Goal: Task Accomplishment & Management: Manage account settings

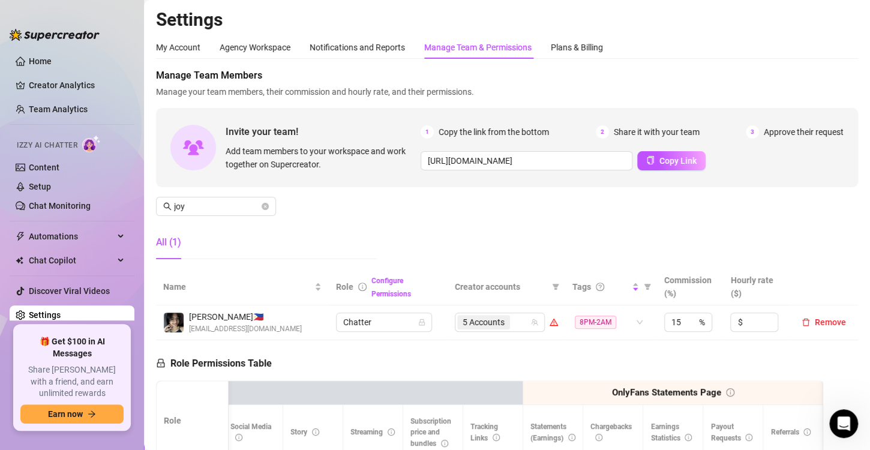
click at [59, 314] on link "Settings" at bounding box center [45, 315] width 32 height 10
click at [266, 209] on icon "close-circle" at bounding box center [265, 206] width 7 height 7
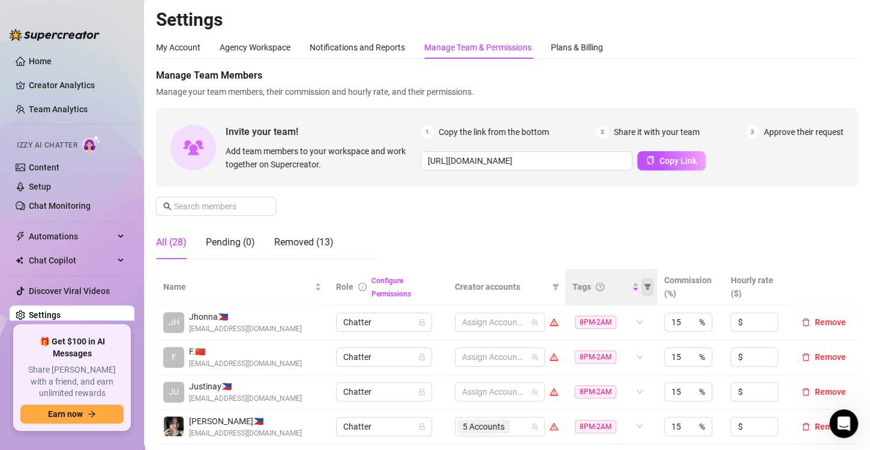
click at [575, 236] on div "Manage Team Members Manage your team members, their commission and hourly rate,…" at bounding box center [507, 168] width 702 height 200
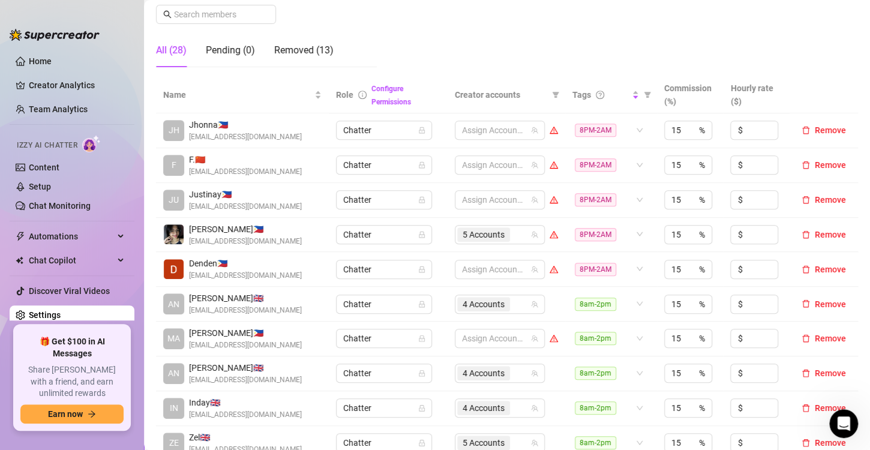
scroll to position [240, 0]
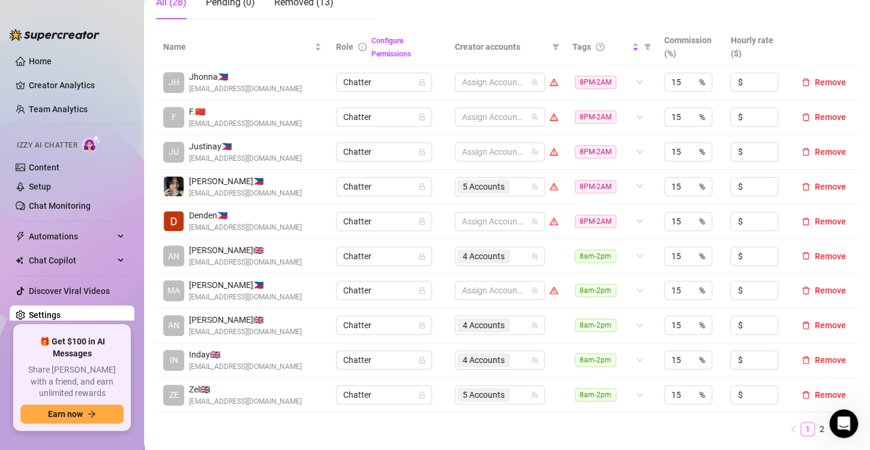
drag, startPoint x: 813, startPoint y: 430, endPoint x: 800, endPoint y: 422, distance: 15.0
click at [815, 430] on link "2" at bounding box center [821, 428] width 13 height 13
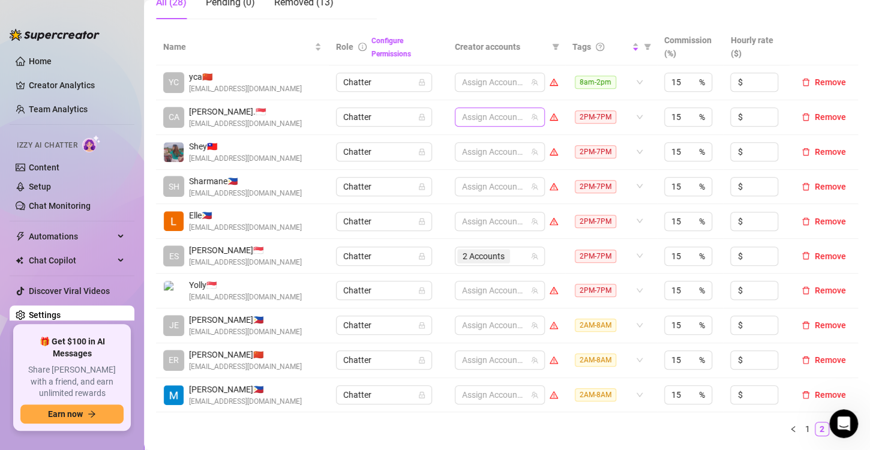
click at [478, 111] on div at bounding box center [493, 117] width 73 height 17
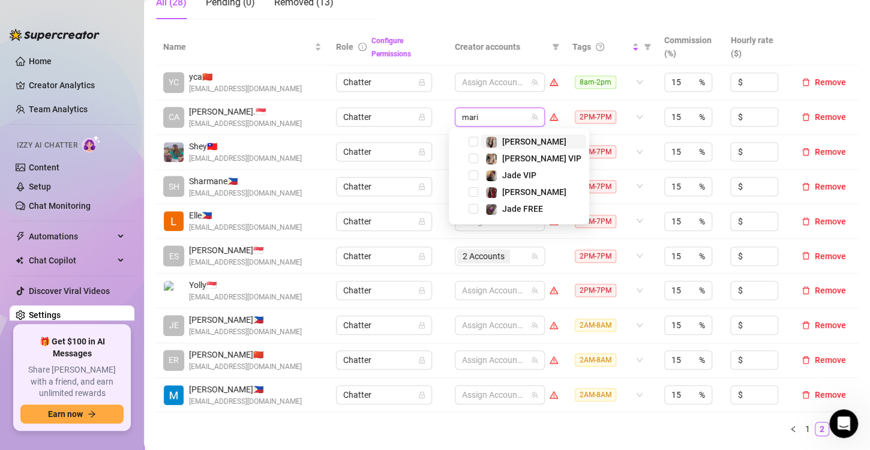
type input "[PERSON_NAME]"
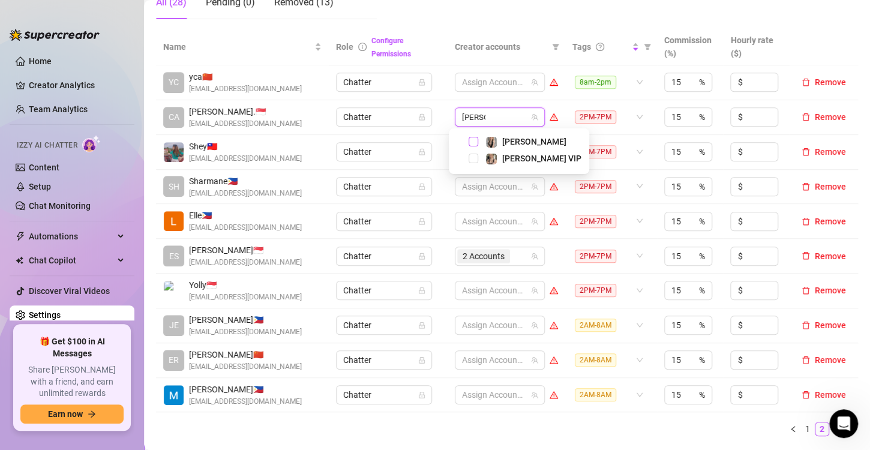
click at [475, 145] on span "Select tree node" at bounding box center [474, 142] width 10 height 10
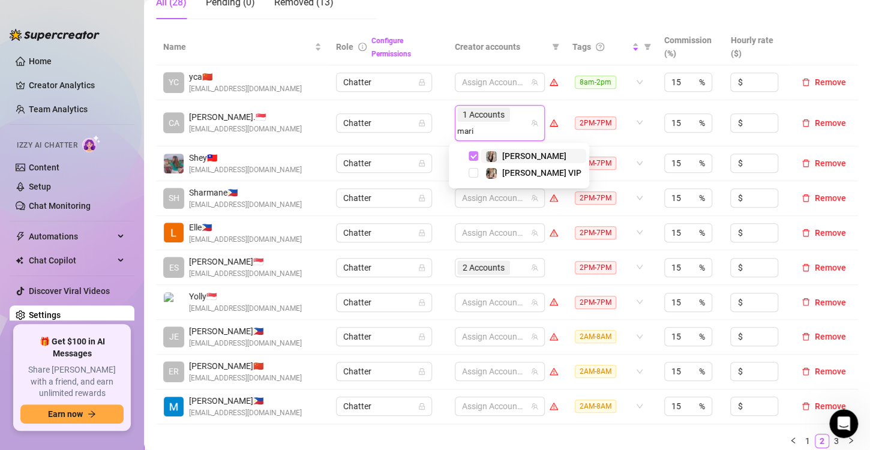
type input "[PERSON_NAME]"
click at [473, 171] on span "Select tree node" at bounding box center [474, 173] width 10 height 10
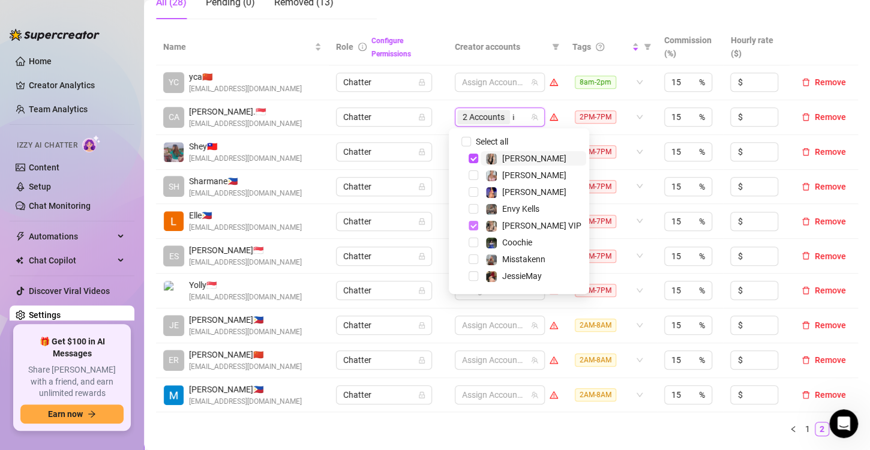
type input "ink"
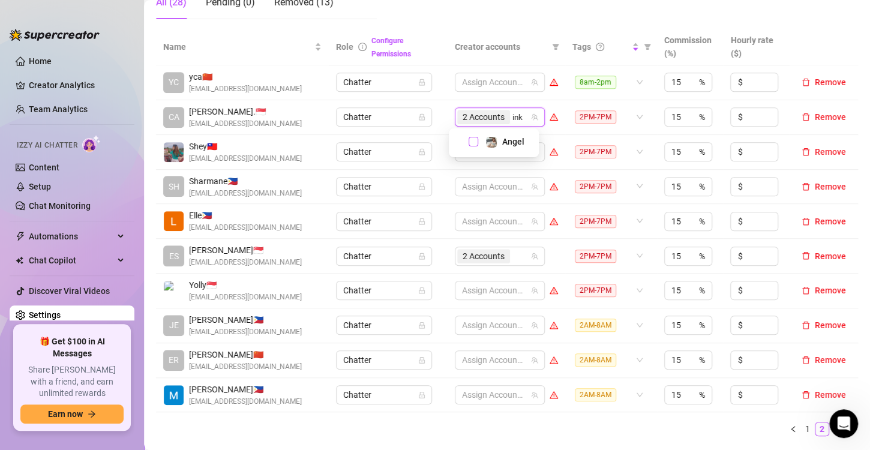
click at [472, 139] on span "Select tree node" at bounding box center [474, 142] width 10 height 10
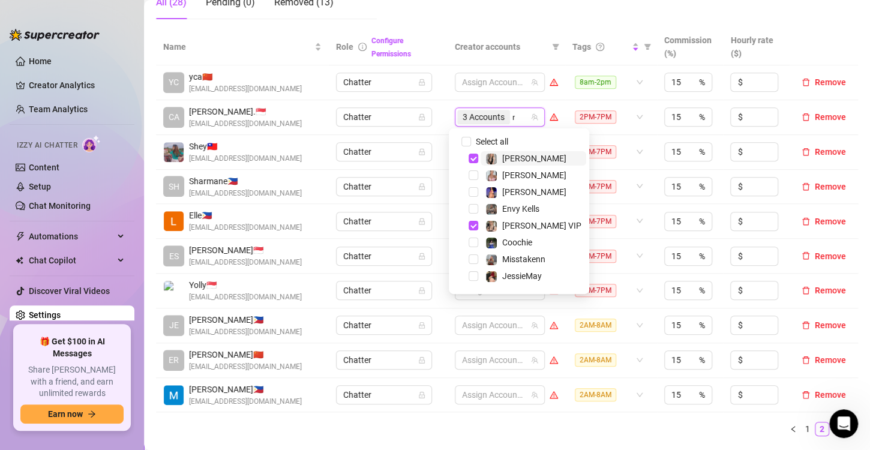
type input "mis"
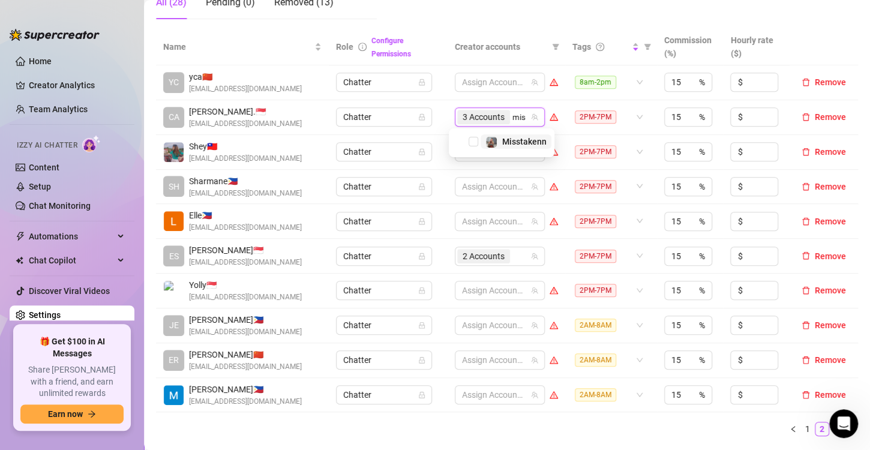
click at [472, 139] on span "Select tree node" at bounding box center [474, 142] width 10 height 10
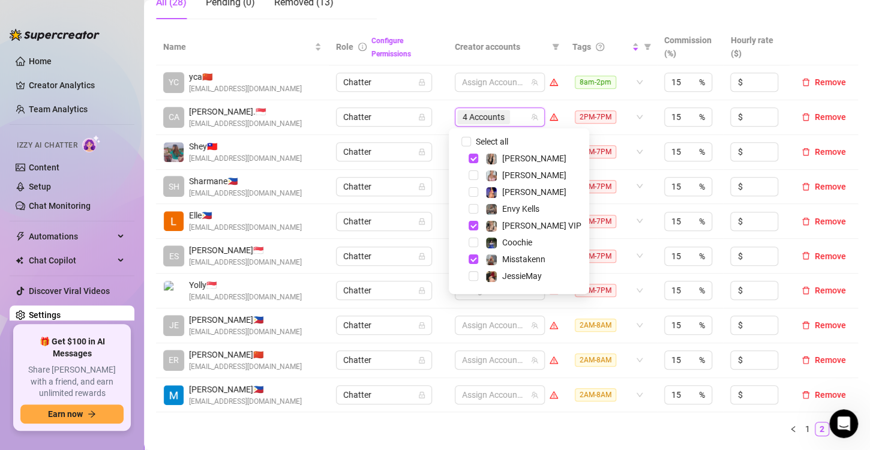
click at [433, 122] on td "Chatter" at bounding box center [388, 117] width 118 height 35
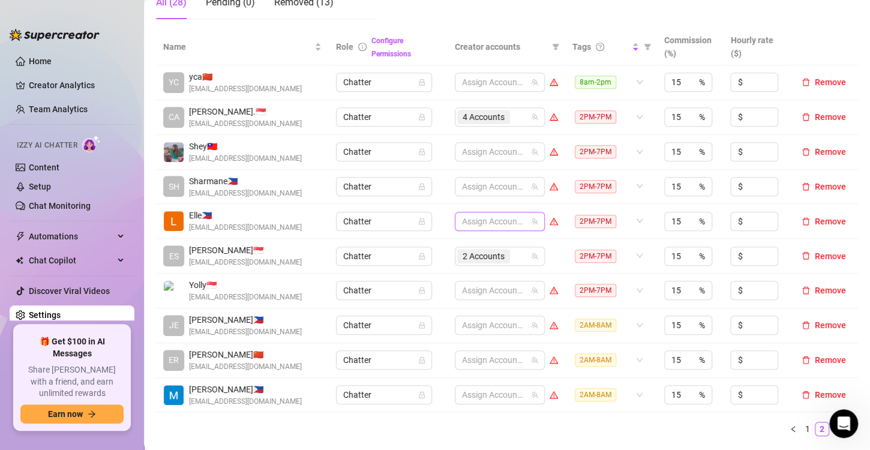
click at [469, 223] on div at bounding box center [493, 221] width 73 height 17
type input "prin"
click at [470, 245] on span "Select tree node" at bounding box center [474, 246] width 10 height 10
type input "[PERSON_NAME]"
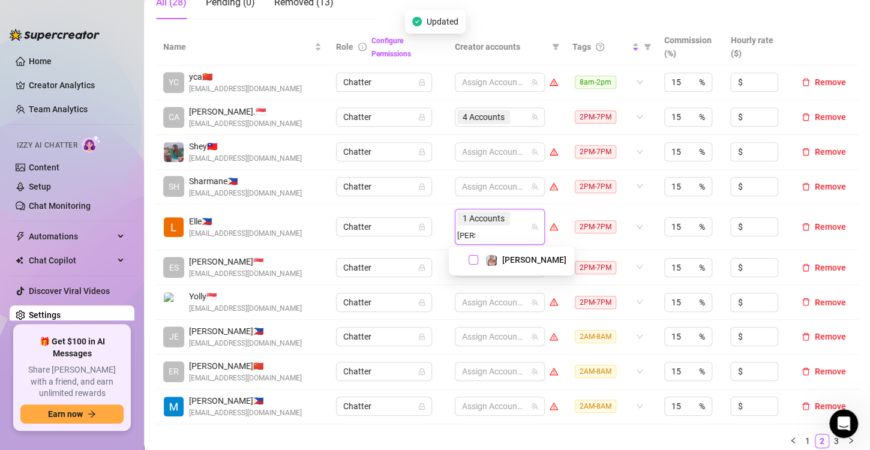
click at [473, 256] on span "Select tree node" at bounding box center [474, 260] width 10 height 10
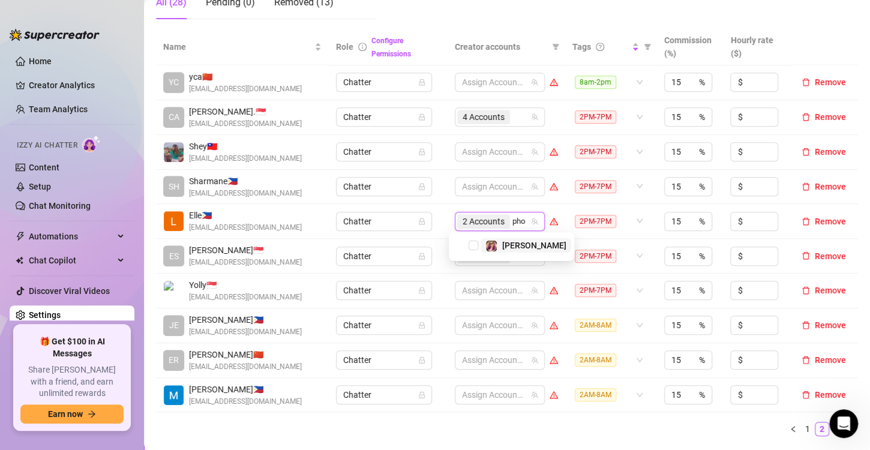
type input "phoe"
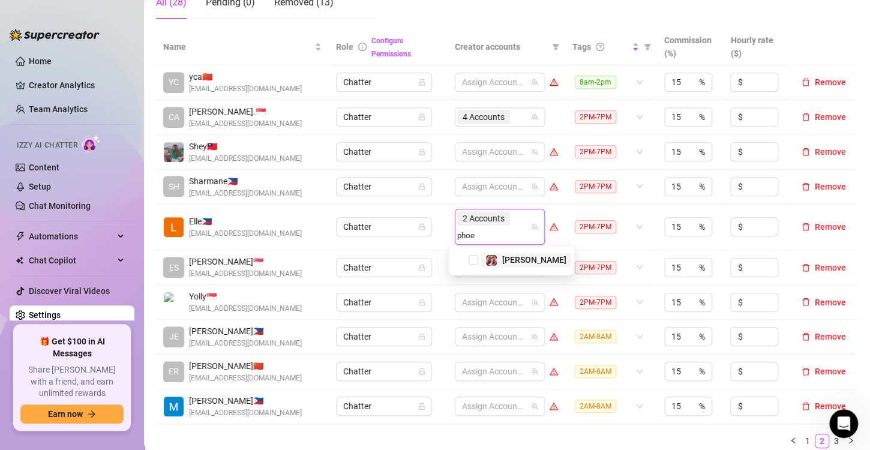
click at [473, 256] on span "Select tree node" at bounding box center [474, 260] width 10 height 10
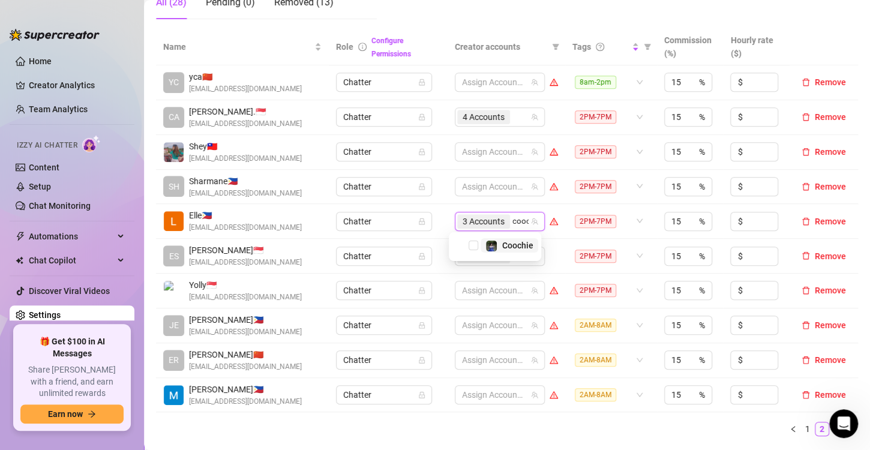
type input "cooch"
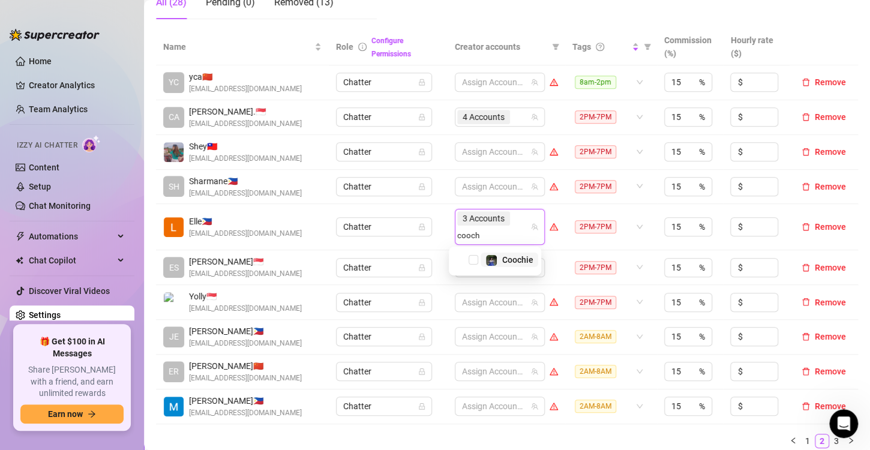
click at [473, 256] on span "Select tree node" at bounding box center [474, 260] width 10 height 10
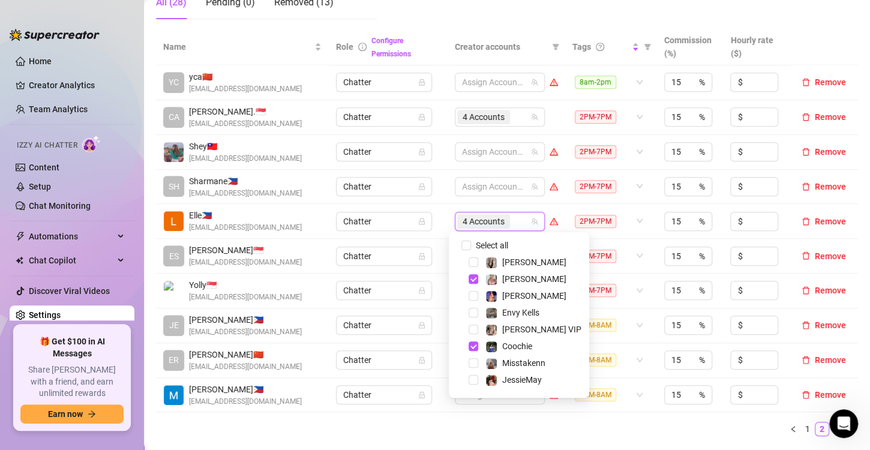
click at [440, 220] on td "Chatter" at bounding box center [388, 221] width 118 height 35
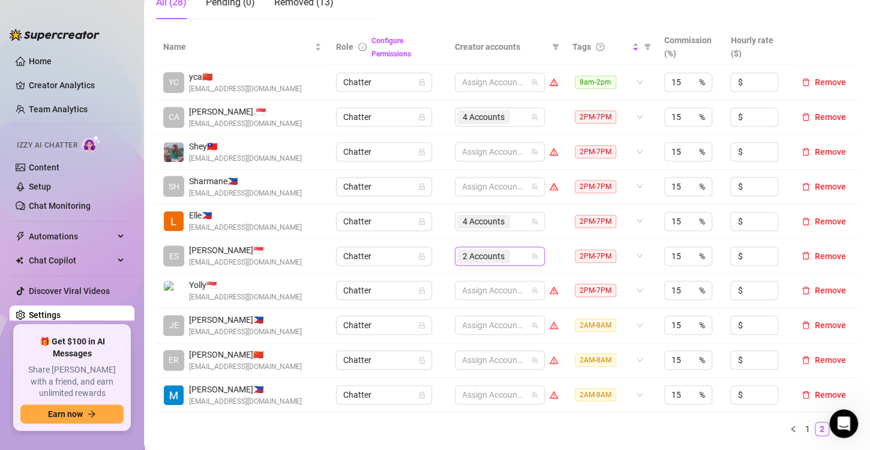
click at [479, 255] on span "2 Accounts" at bounding box center [484, 256] width 42 height 13
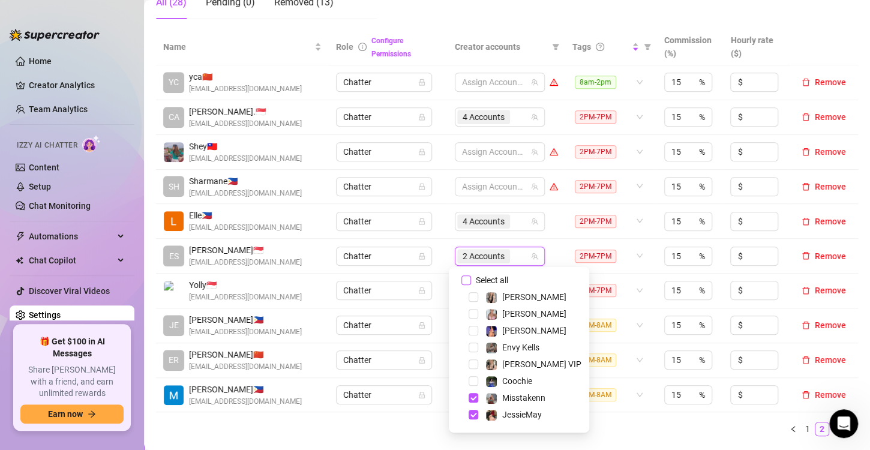
click at [470, 277] on input "Select all" at bounding box center [466, 280] width 10 height 10
checkbox input "false"
click at [496, 257] on div at bounding box center [493, 256] width 73 height 17
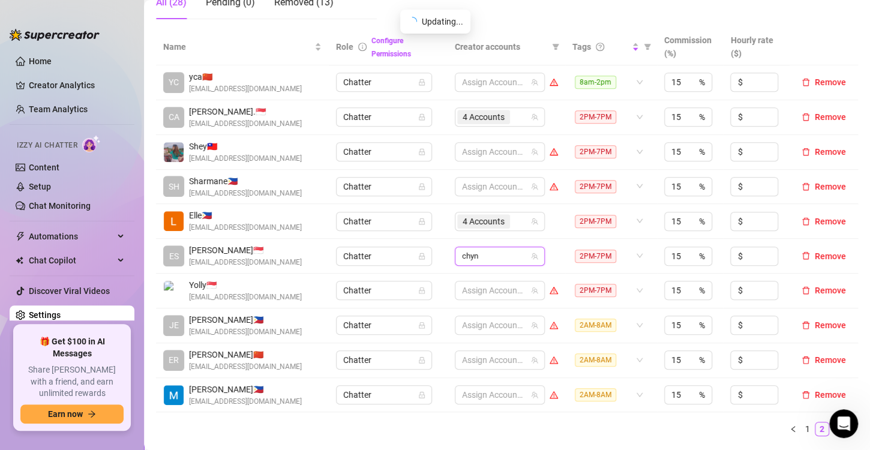
type input "[PERSON_NAME]"
click at [476, 280] on span "Select tree node" at bounding box center [474, 280] width 10 height 10
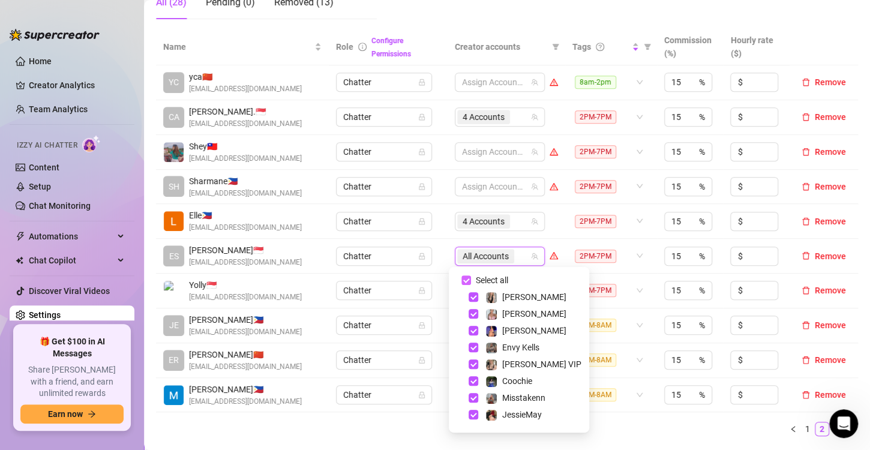
click at [465, 276] on input "Select all" at bounding box center [466, 280] width 10 height 10
checkbox input "false"
click at [486, 254] on div at bounding box center [493, 256] width 73 height 17
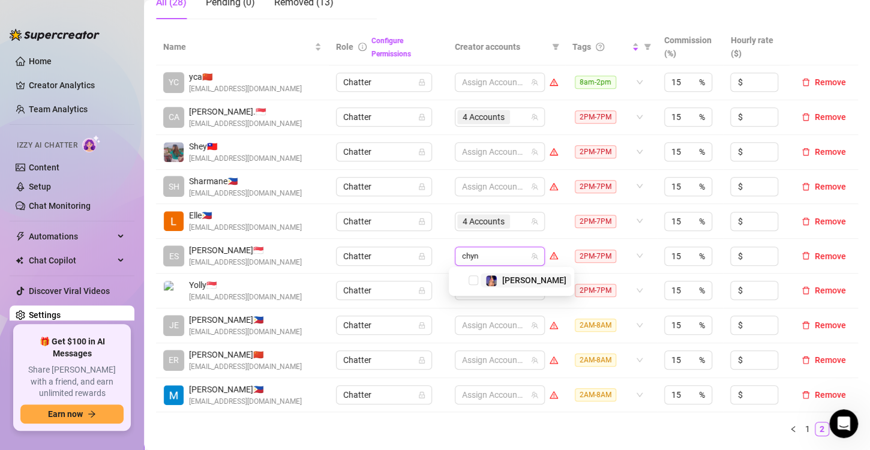
type input "[PERSON_NAME]"
click at [474, 279] on span "Select tree node" at bounding box center [474, 280] width 10 height 10
type input "jade"
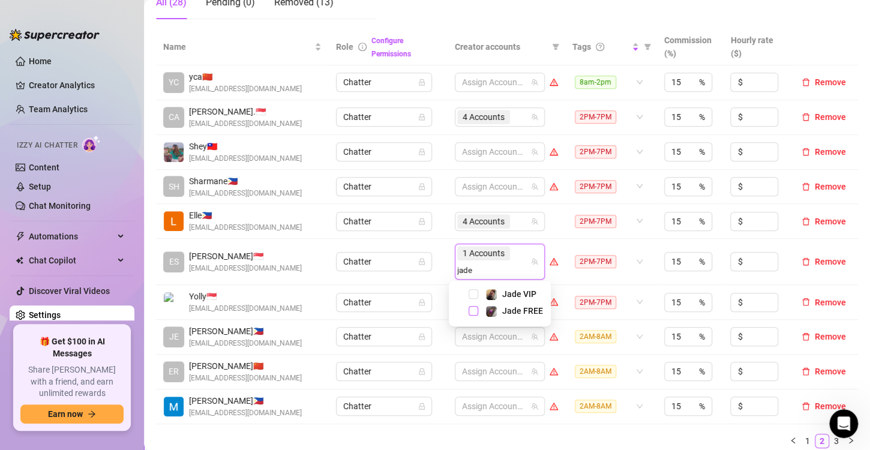
click at [473, 309] on span "Select tree node" at bounding box center [474, 311] width 10 height 10
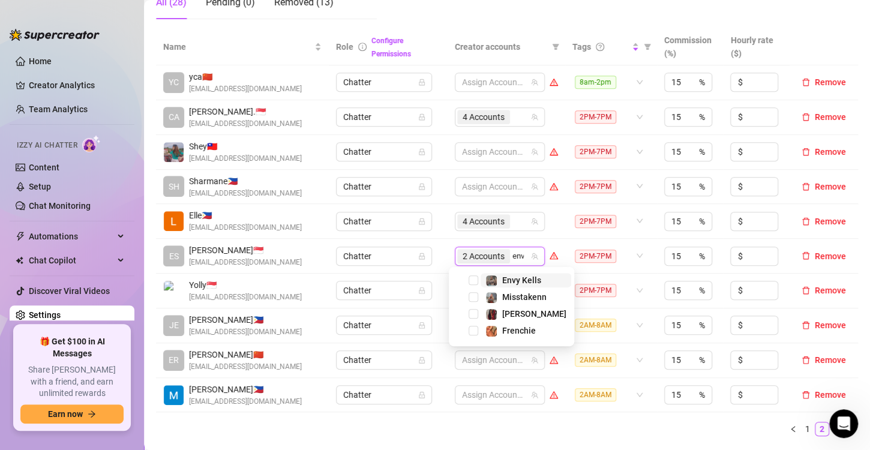
type input "envy"
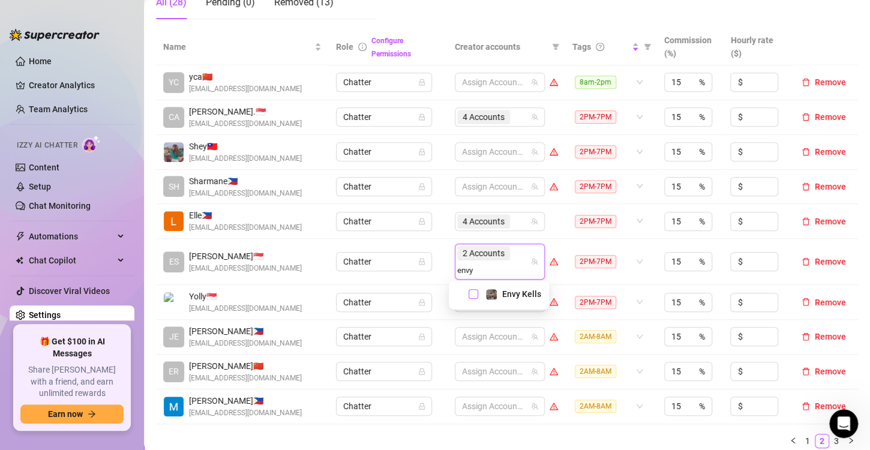
click at [473, 296] on span "Select tree node" at bounding box center [474, 294] width 10 height 10
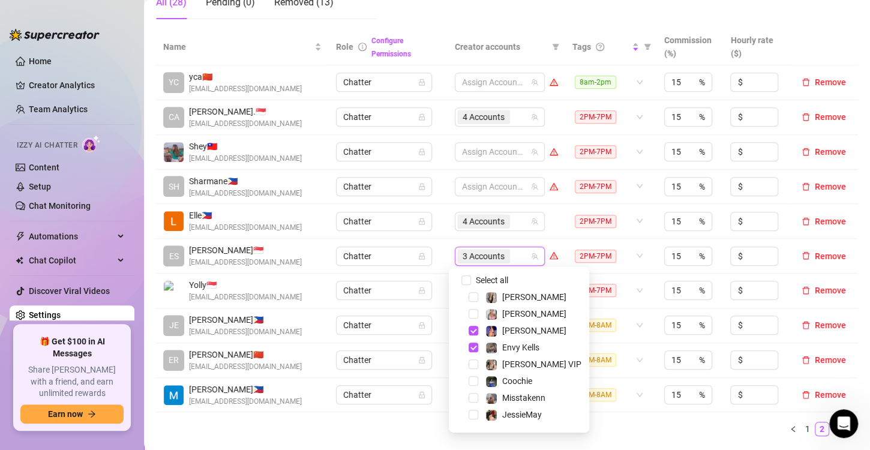
click at [434, 254] on td "Chatter" at bounding box center [388, 256] width 118 height 35
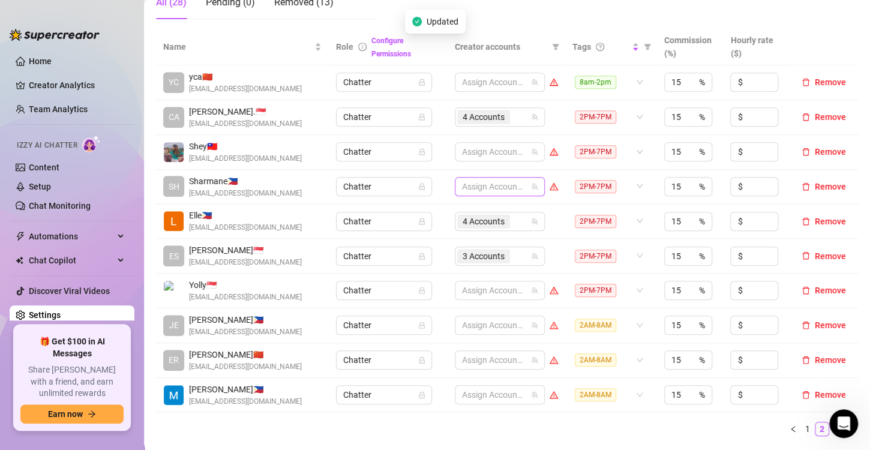
click at [491, 184] on div at bounding box center [493, 186] width 73 height 17
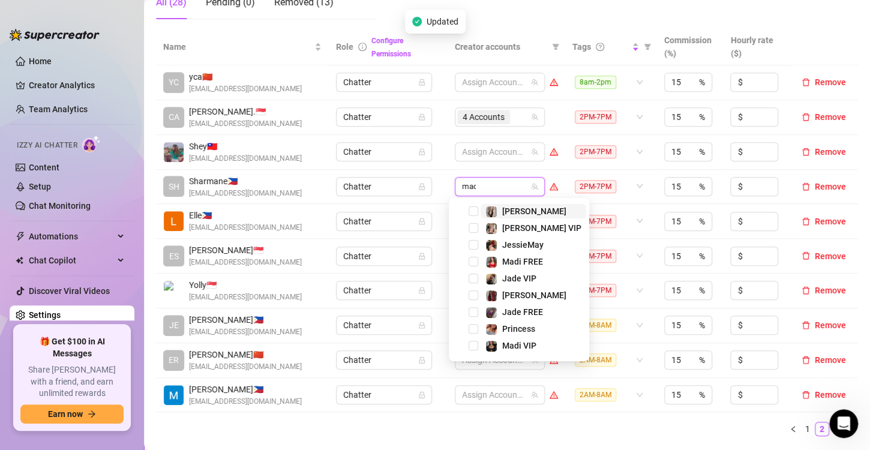
type input "madi"
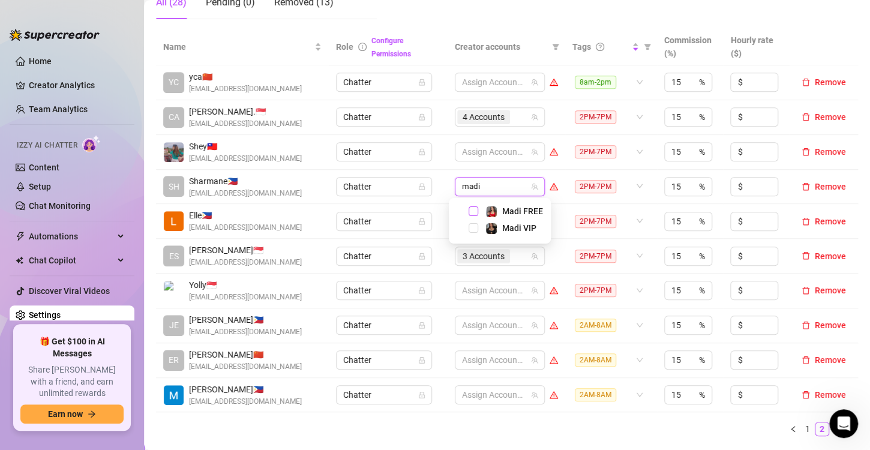
click at [472, 211] on span "Select tree node" at bounding box center [474, 211] width 10 height 10
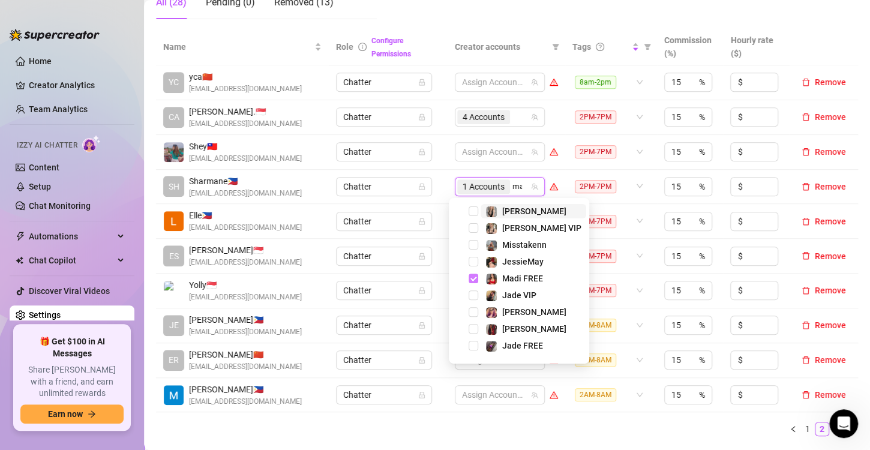
type input "madi"
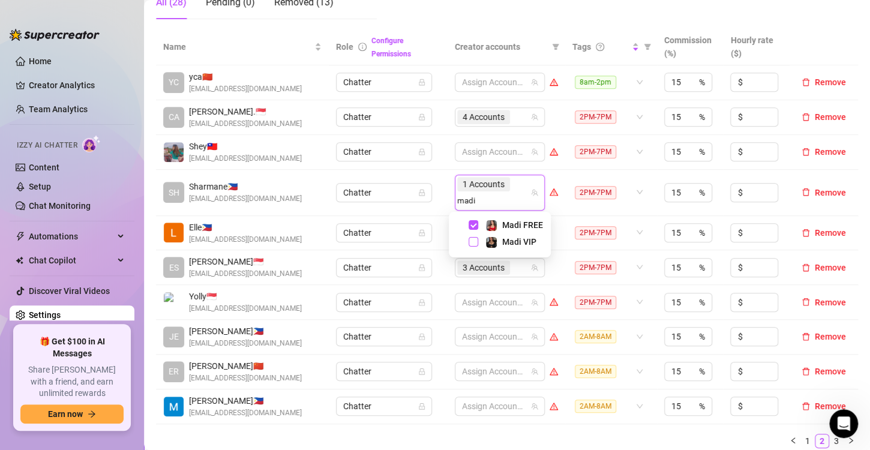
click at [474, 237] on span "Select tree node" at bounding box center [474, 242] width 10 height 10
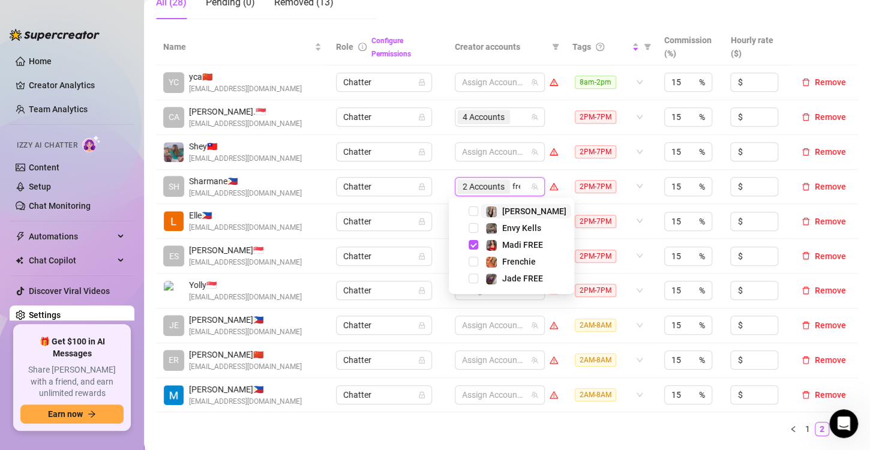
type input "fren"
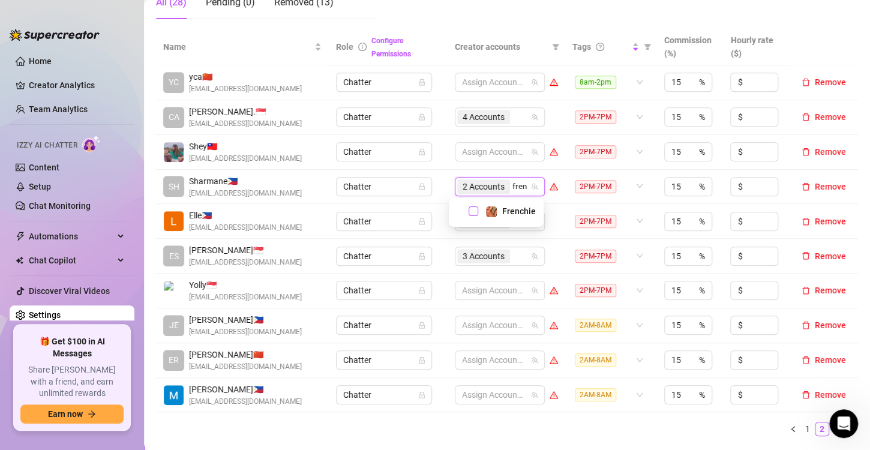
click at [470, 209] on span "Select tree node" at bounding box center [474, 211] width 10 height 10
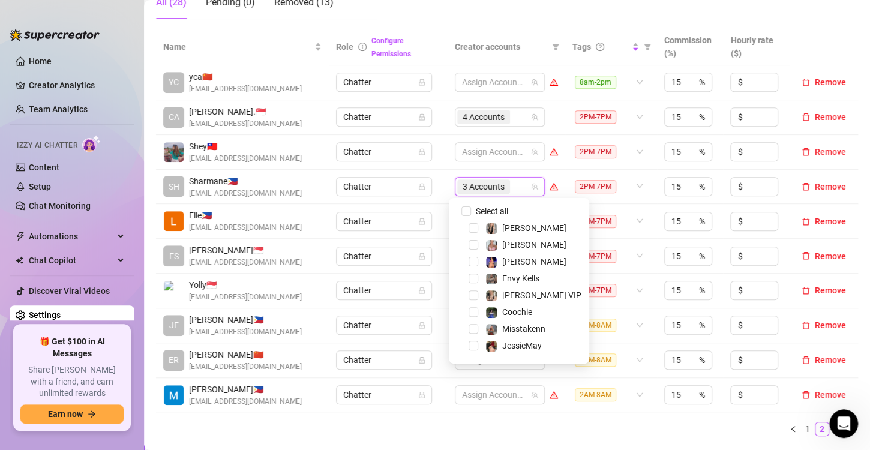
click at [427, 199] on td "Chatter" at bounding box center [388, 187] width 118 height 35
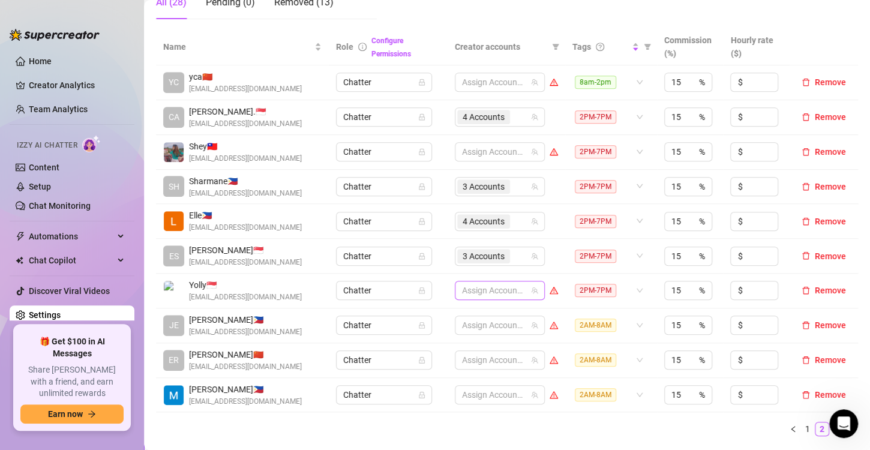
click at [491, 284] on div at bounding box center [493, 290] width 73 height 17
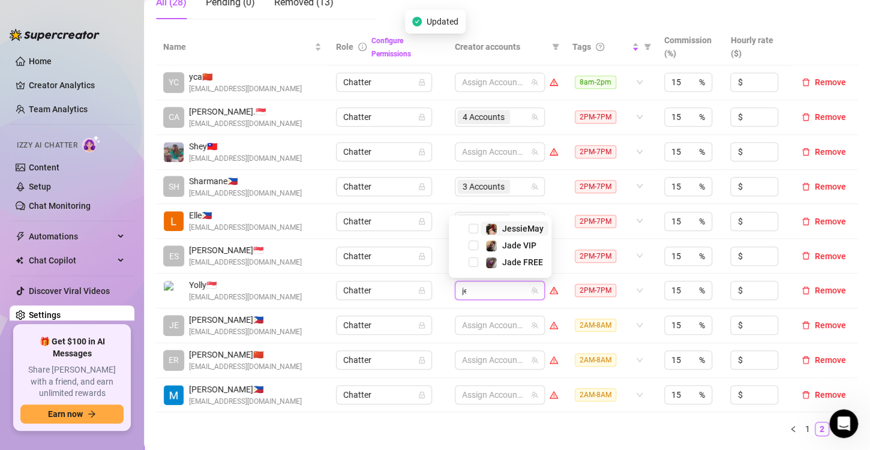
type input "jes"
click at [475, 262] on span "Select tree node" at bounding box center [474, 262] width 10 height 10
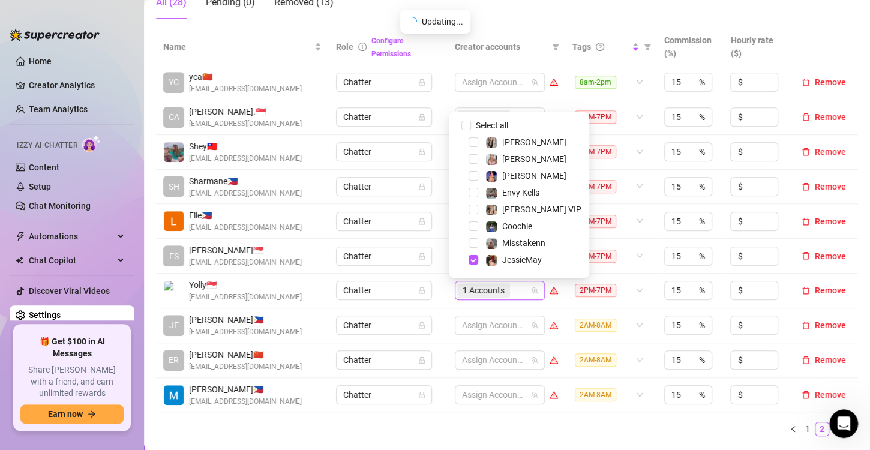
click at [518, 289] on div "1 Accounts" at bounding box center [493, 290] width 73 height 17
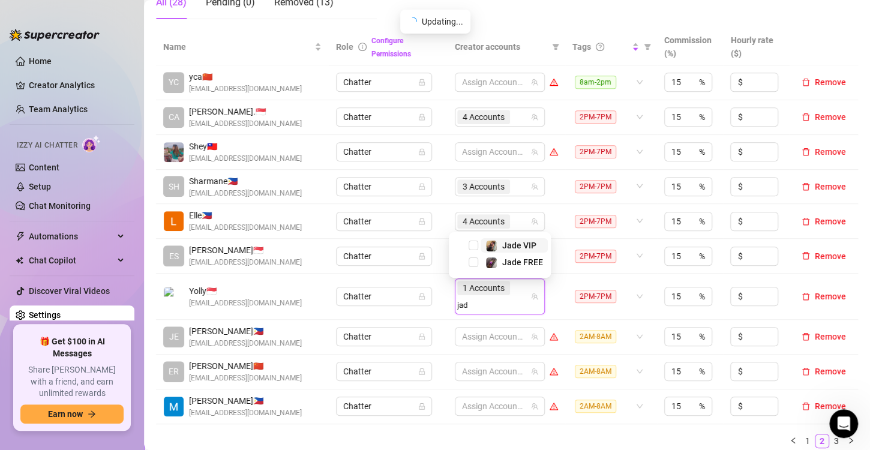
type input "jade"
click at [475, 241] on span "Select tree node" at bounding box center [474, 243] width 10 height 10
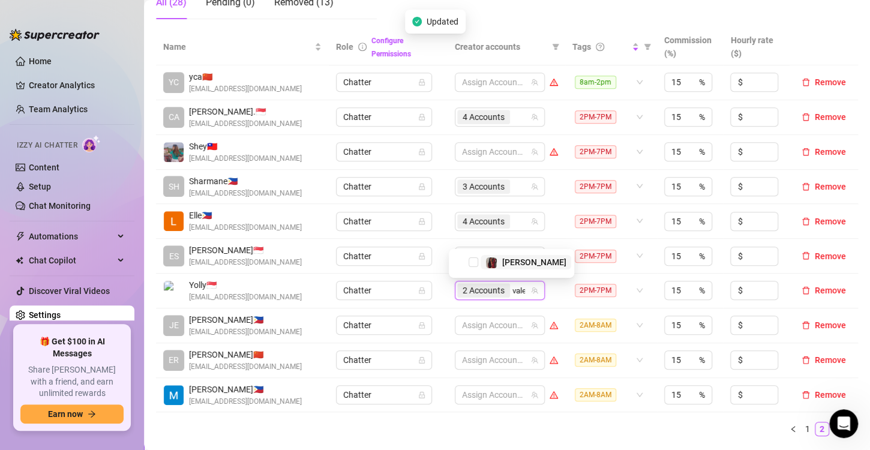
type input "valen"
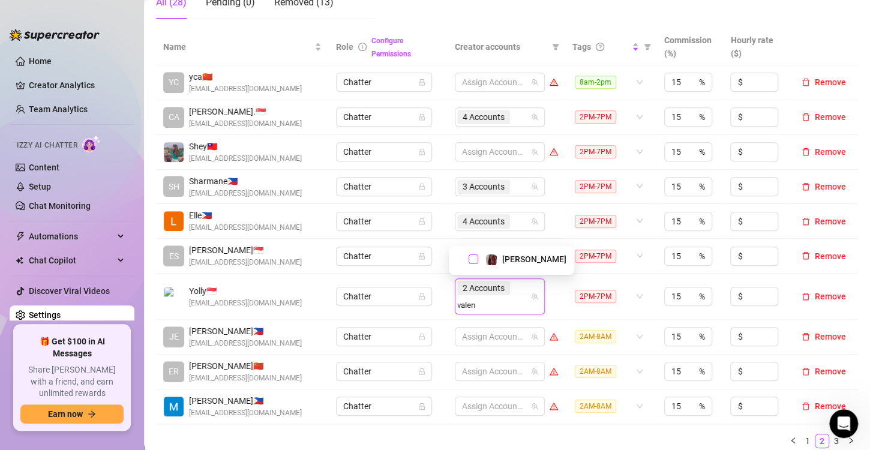
click at [477, 260] on span "Select tree node" at bounding box center [474, 259] width 10 height 10
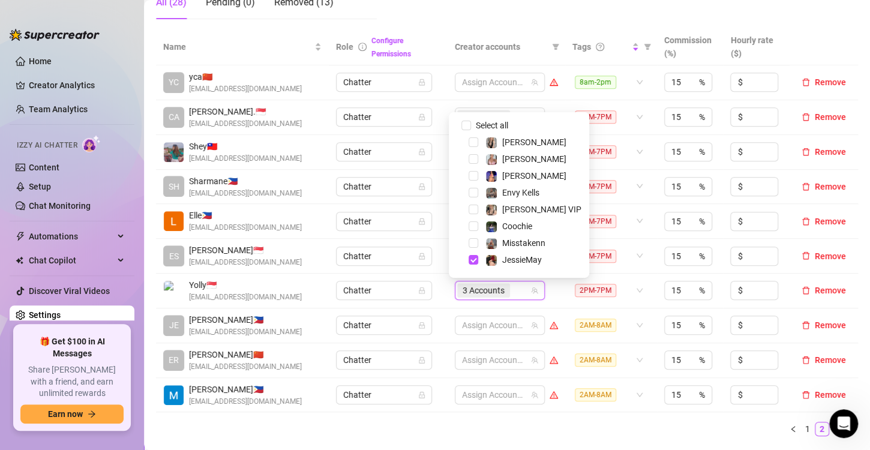
click at [551, 287] on td "3 Accounts" at bounding box center [507, 291] width 118 height 35
